Goal: Transaction & Acquisition: Purchase product/service

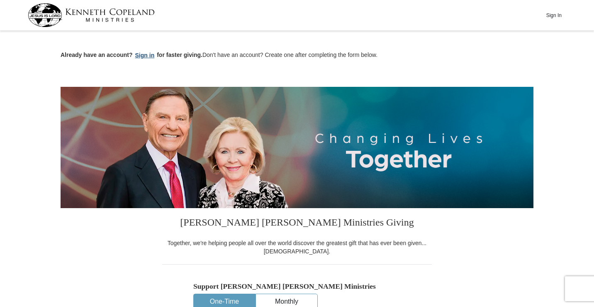
click at [143, 54] on button "Sign in" at bounding box center [145, 56] width 24 height 10
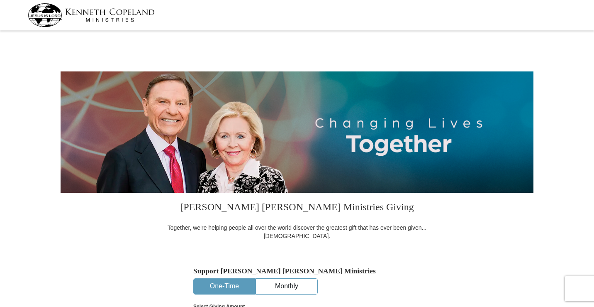
select select "OK"
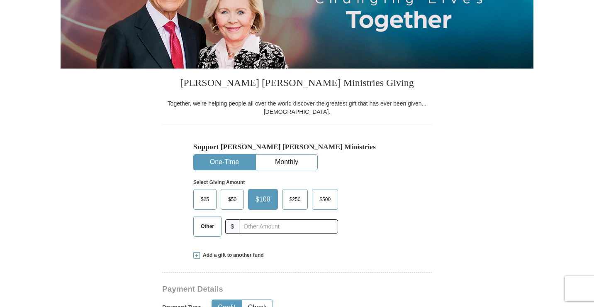
scroll to position [124, 0]
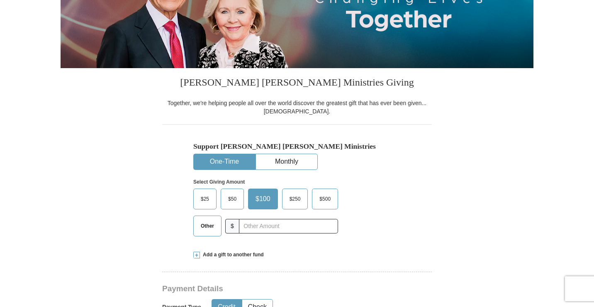
click at [212, 195] on span "$25" at bounding box center [205, 199] width 17 height 12
click at [0, 0] on input "$25" at bounding box center [0, 0] width 0 height 0
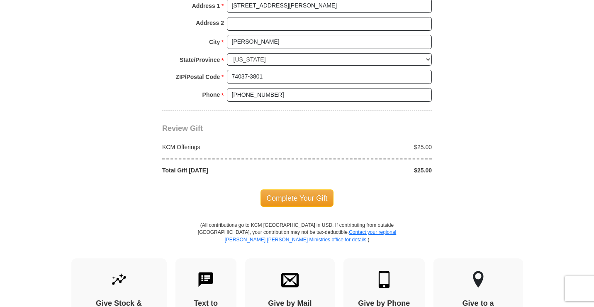
scroll to position [705, 0]
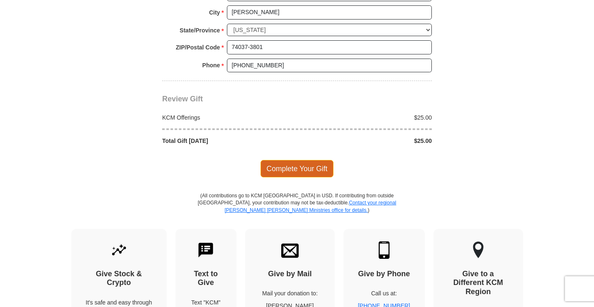
click at [289, 166] on span "Complete Your Gift" at bounding box center [297, 168] width 73 height 17
